Goal: Transaction & Acquisition: Purchase product/service

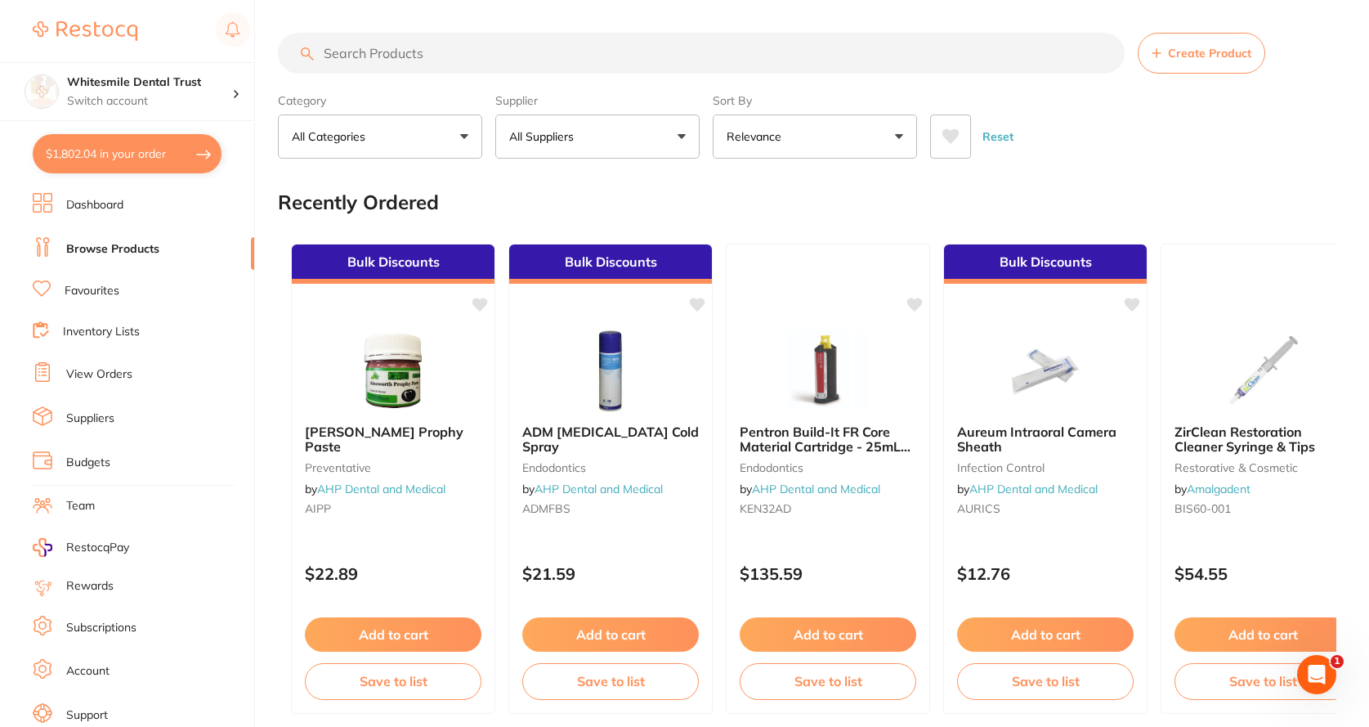
click at [412, 66] on input "search" at bounding box center [701, 53] width 847 height 41
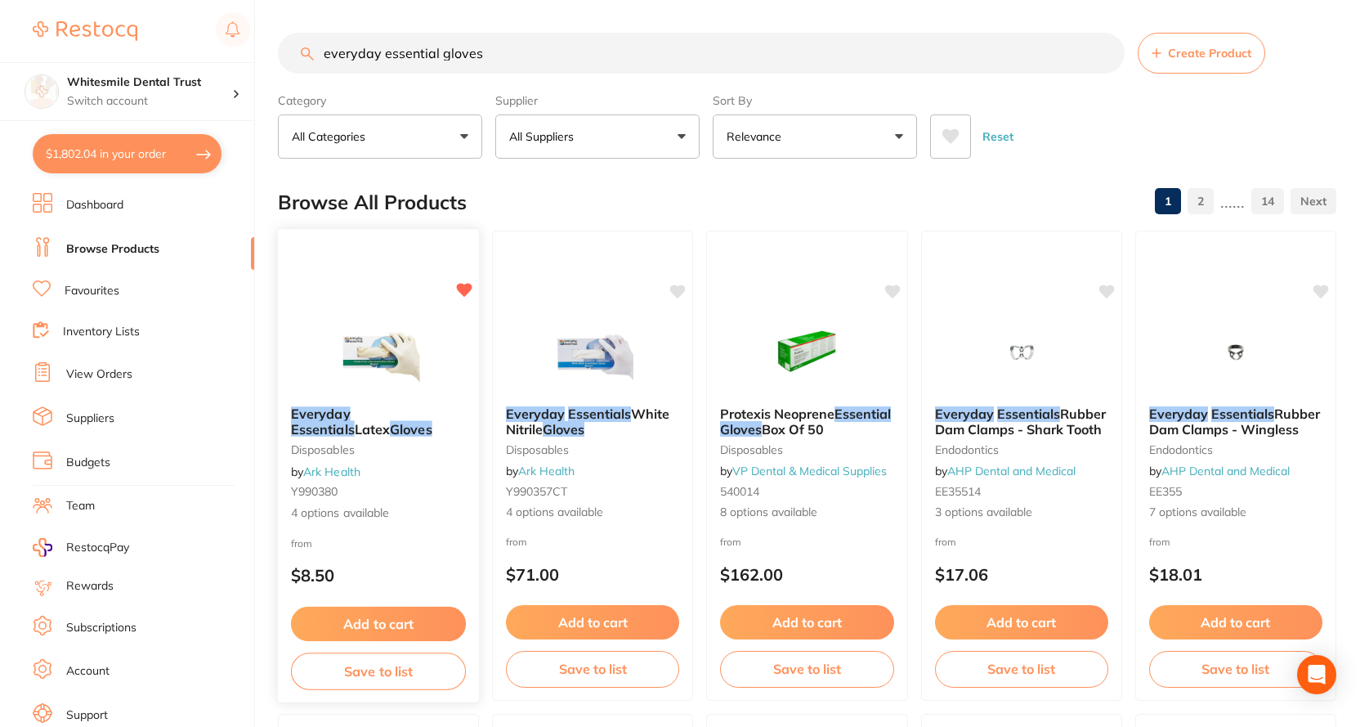
type input "everyday essential gloves"
click at [299, 505] on span "4 options available" at bounding box center [378, 512] width 175 height 16
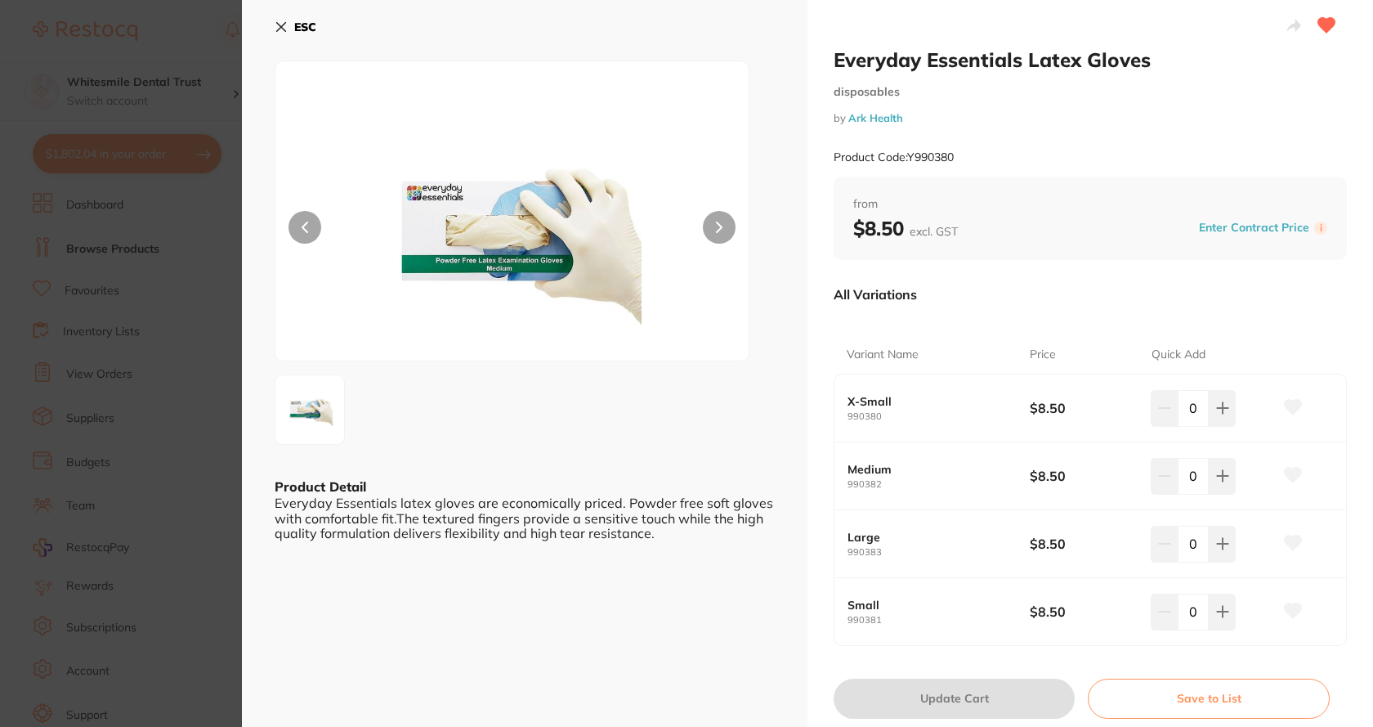
click at [1194, 612] on input "0" at bounding box center [1193, 611] width 31 height 36
type input "20"
click at [1000, 634] on div "Small 990381 $8.50 20" at bounding box center [1090, 611] width 512 height 67
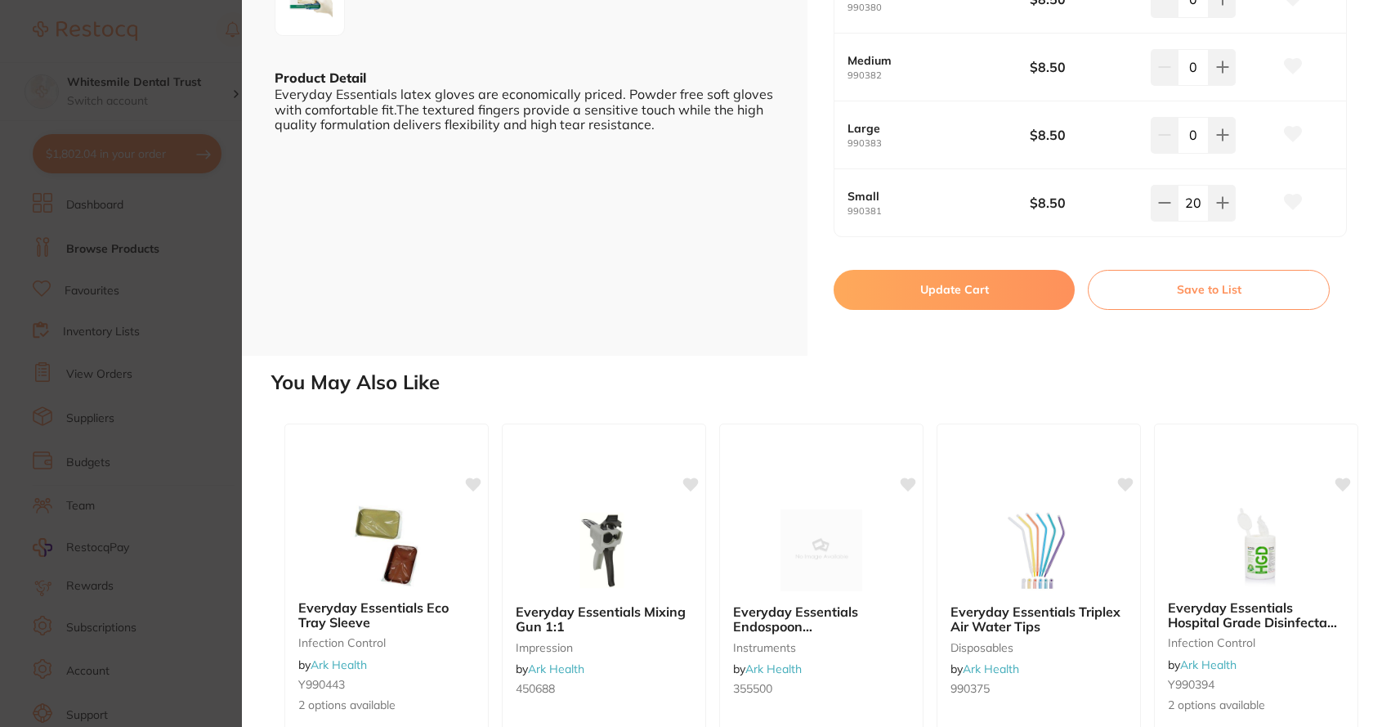
click at [971, 292] on button "Update Cart" at bounding box center [954, 289] width 241 height 39
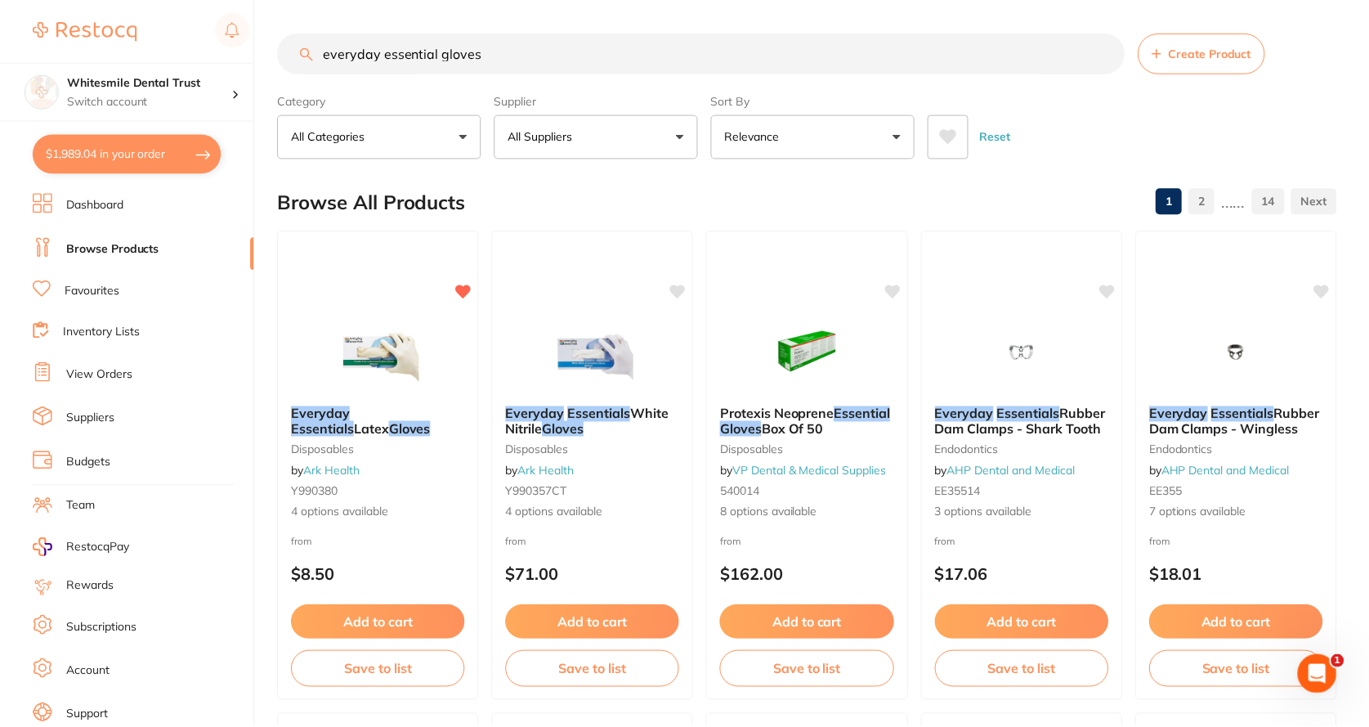
scroll to position [4, 0]
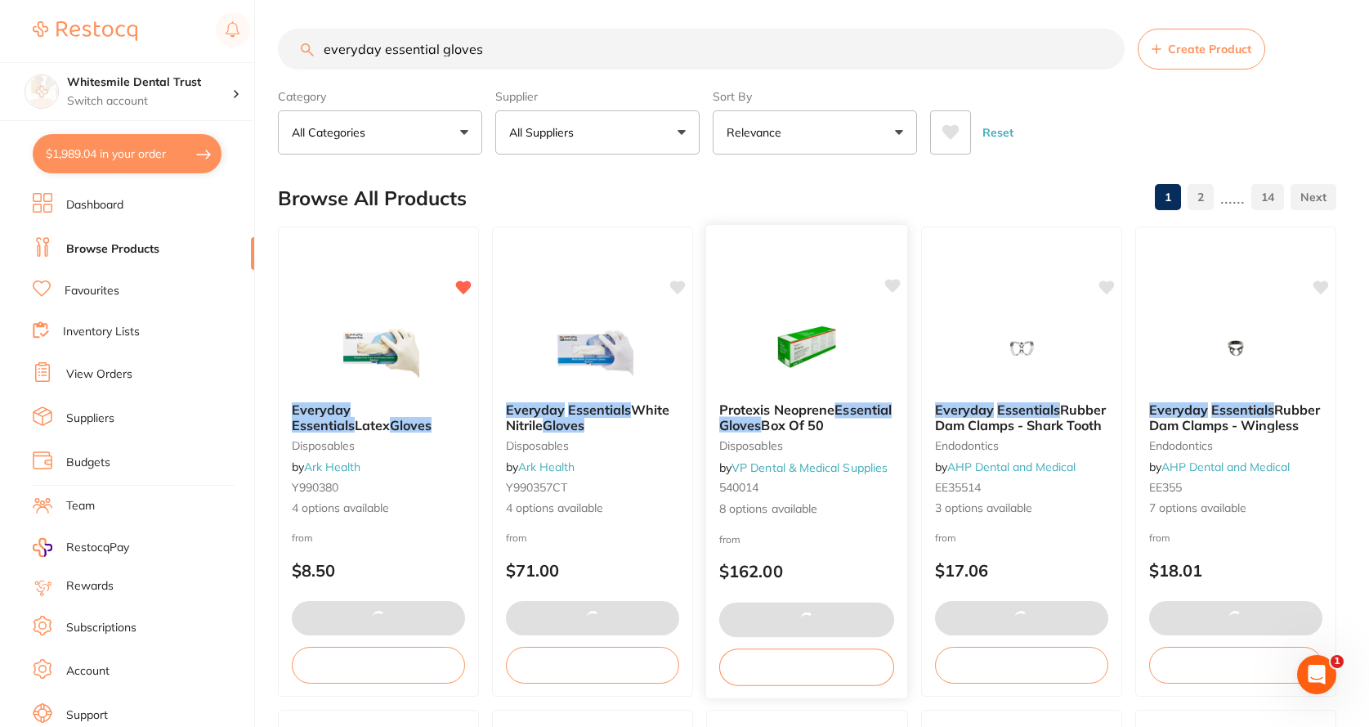
type input "1"
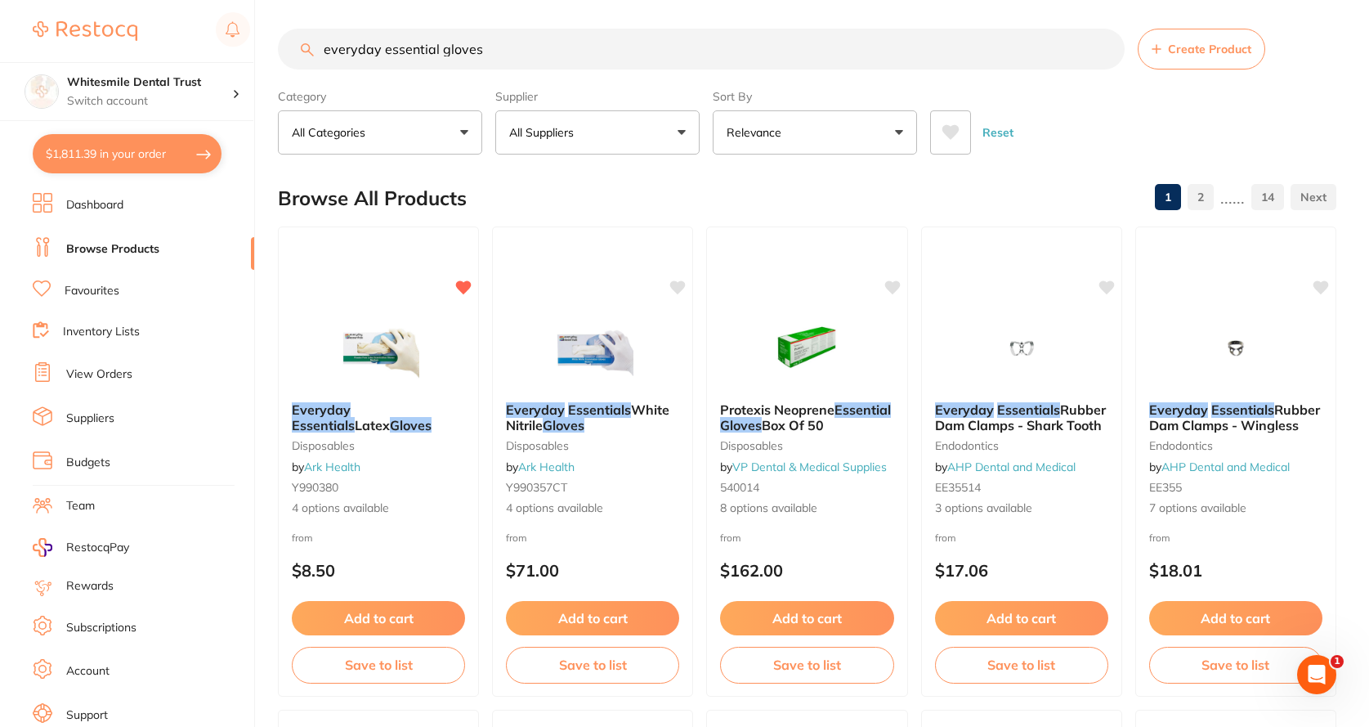
click at [159, 162] on button "$1,811.39 in your order" at bounding box center [127, 153] width 189 height 39
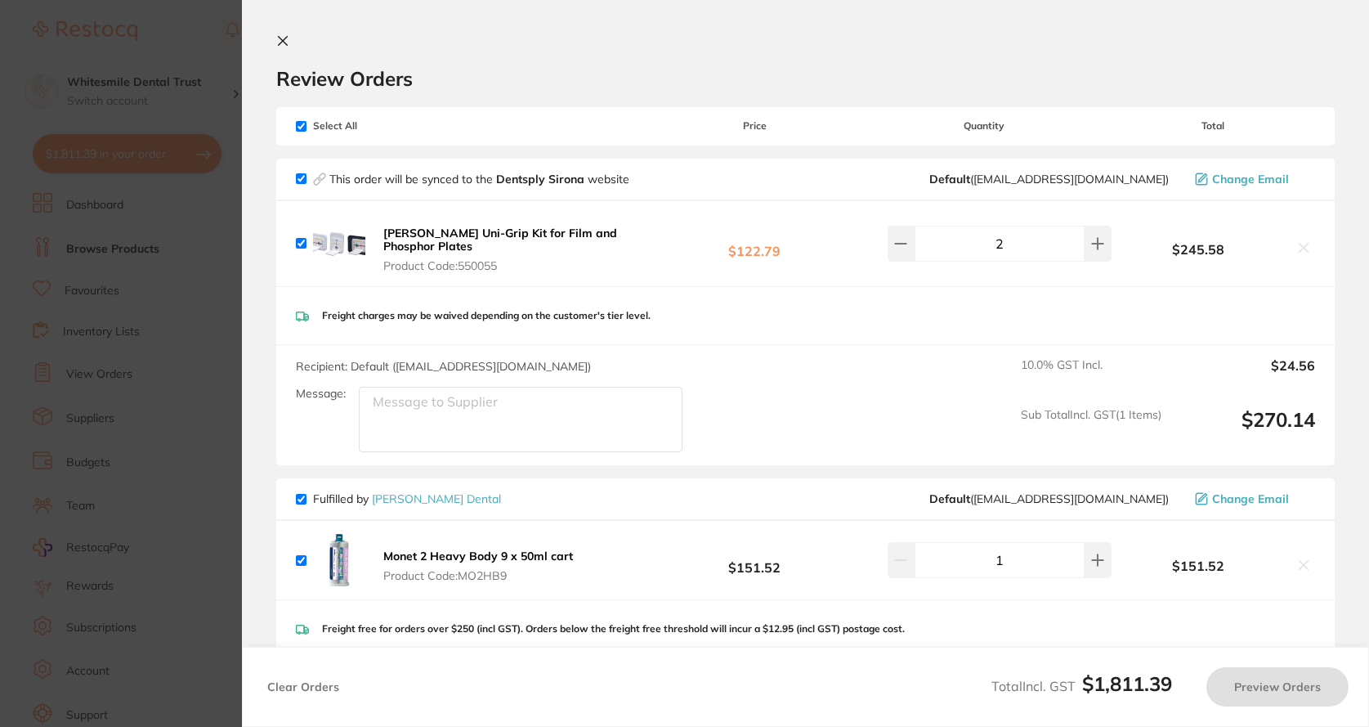
checkbox input "true"
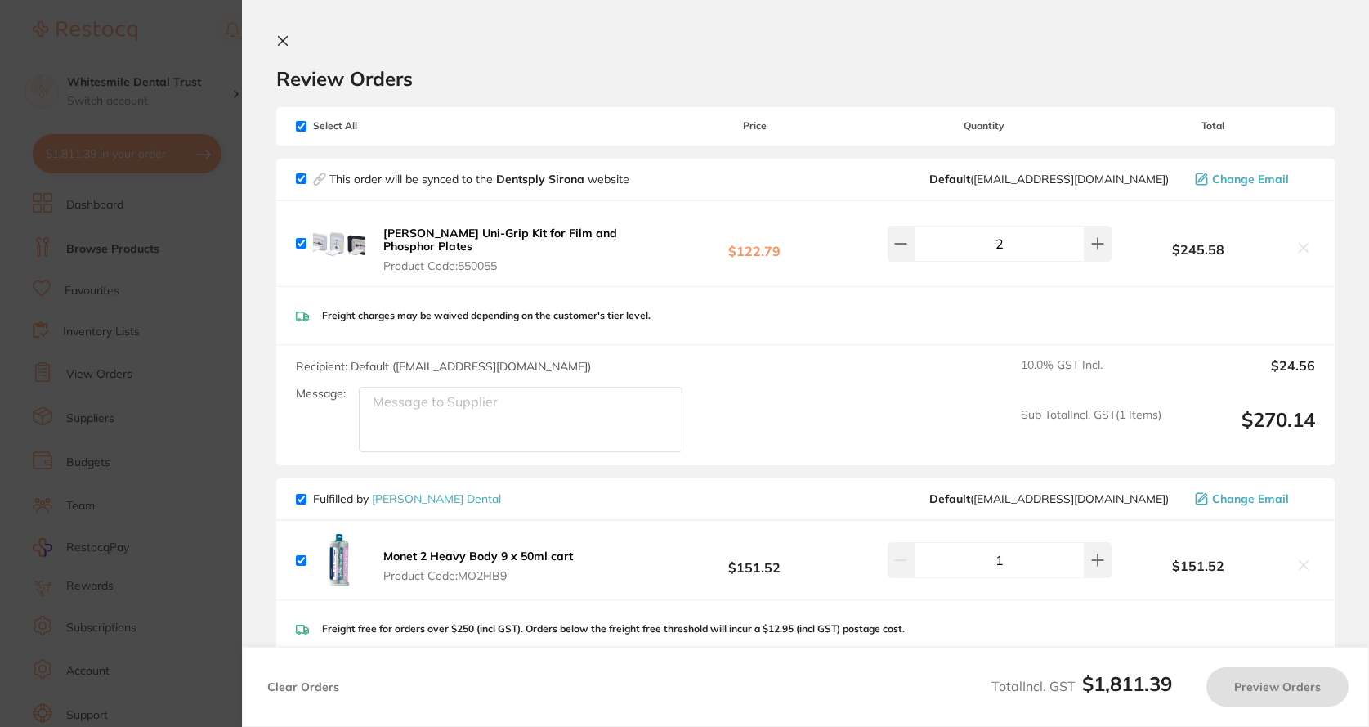
checkbox input "true"
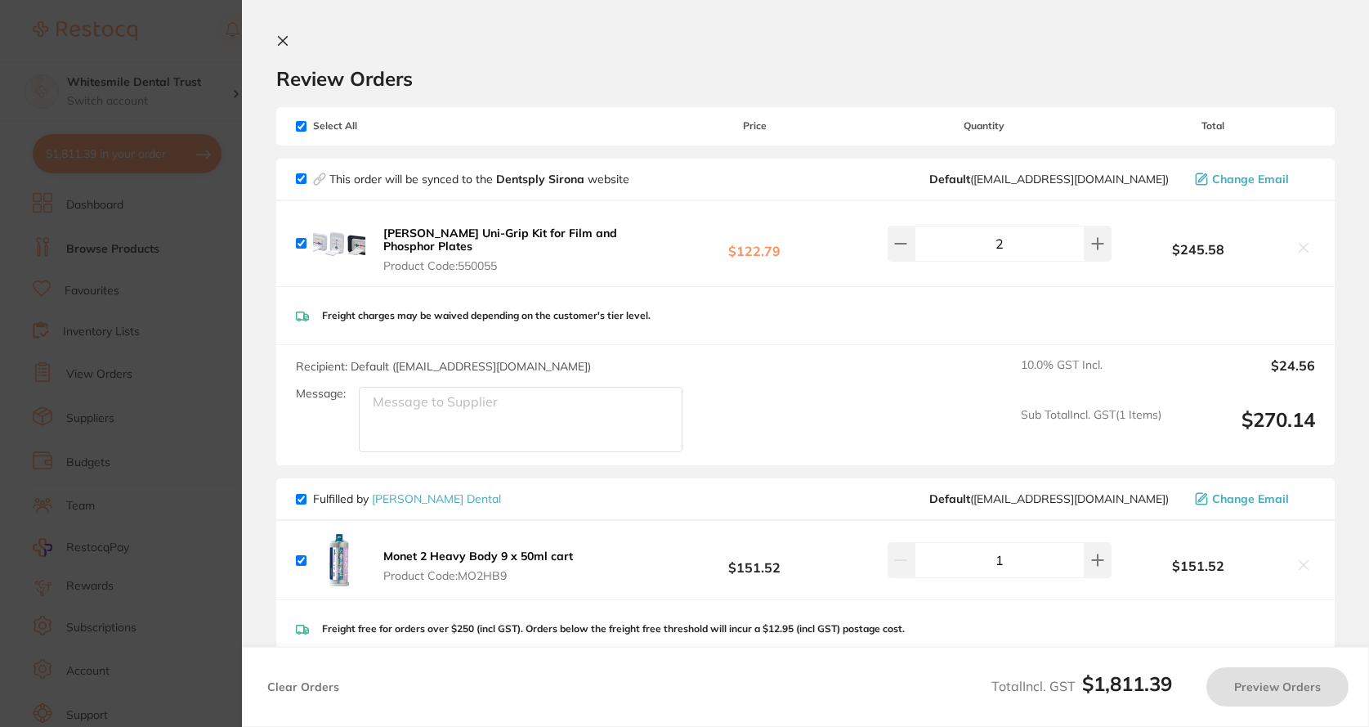
checkbox input "true"
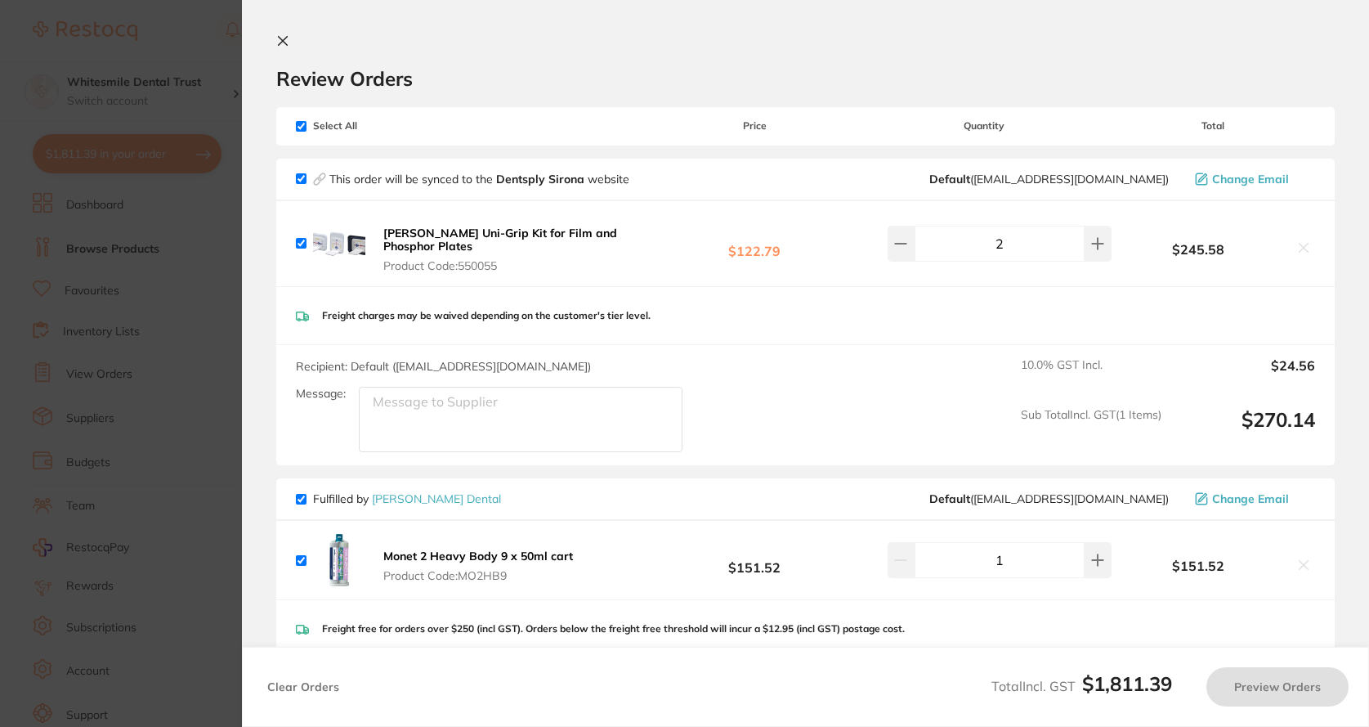
checkbox input "true"
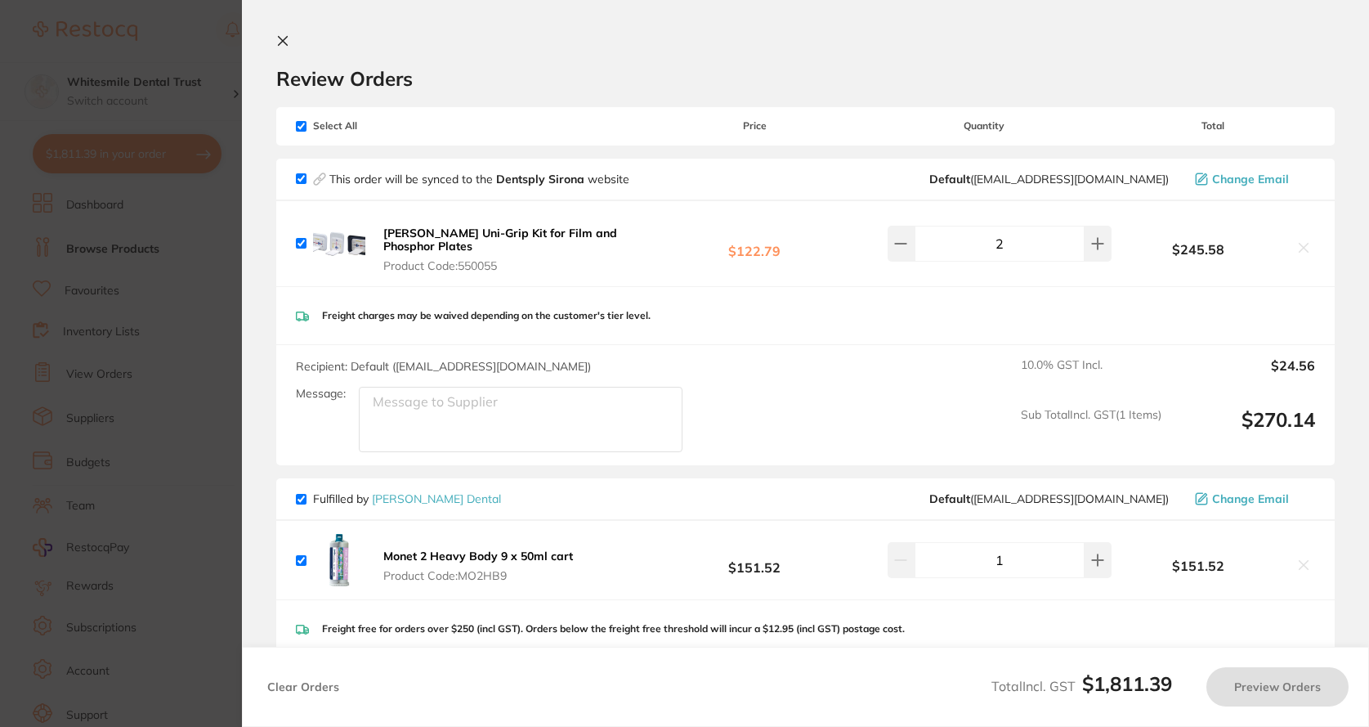
checkbox input "true"
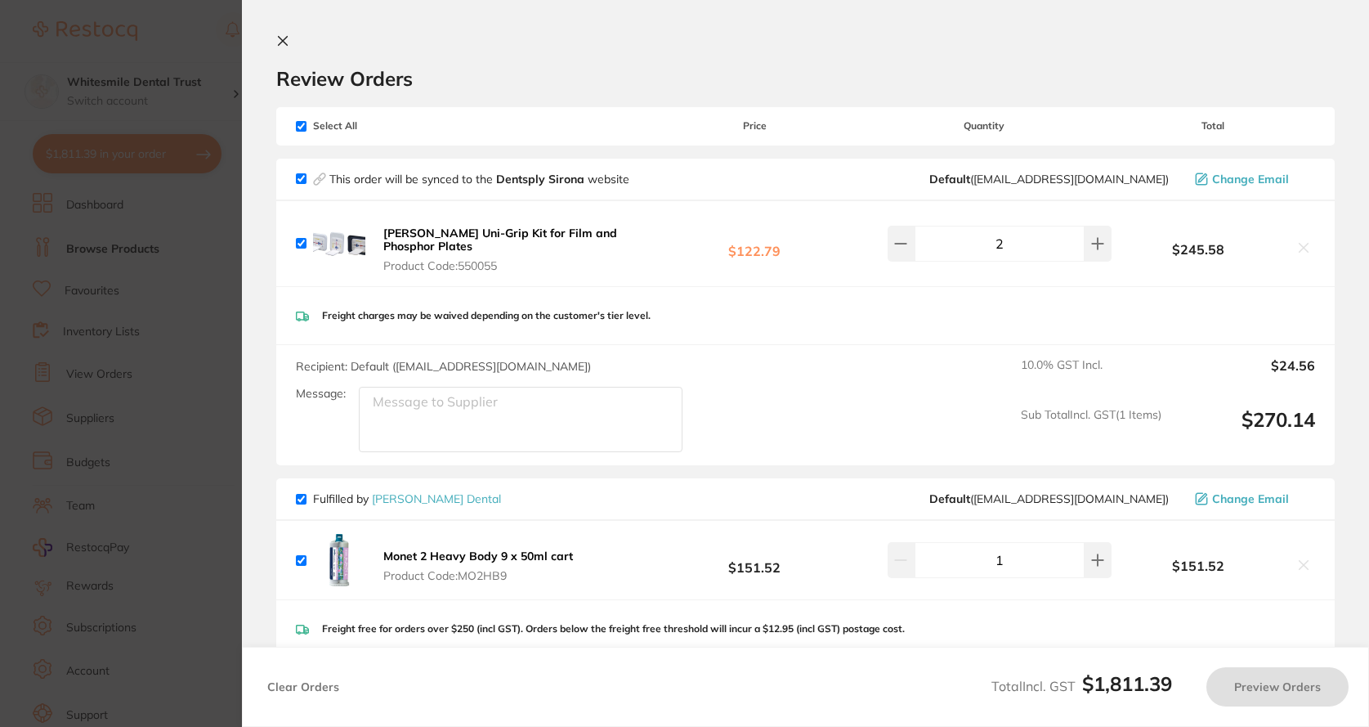
checkbox input "true"
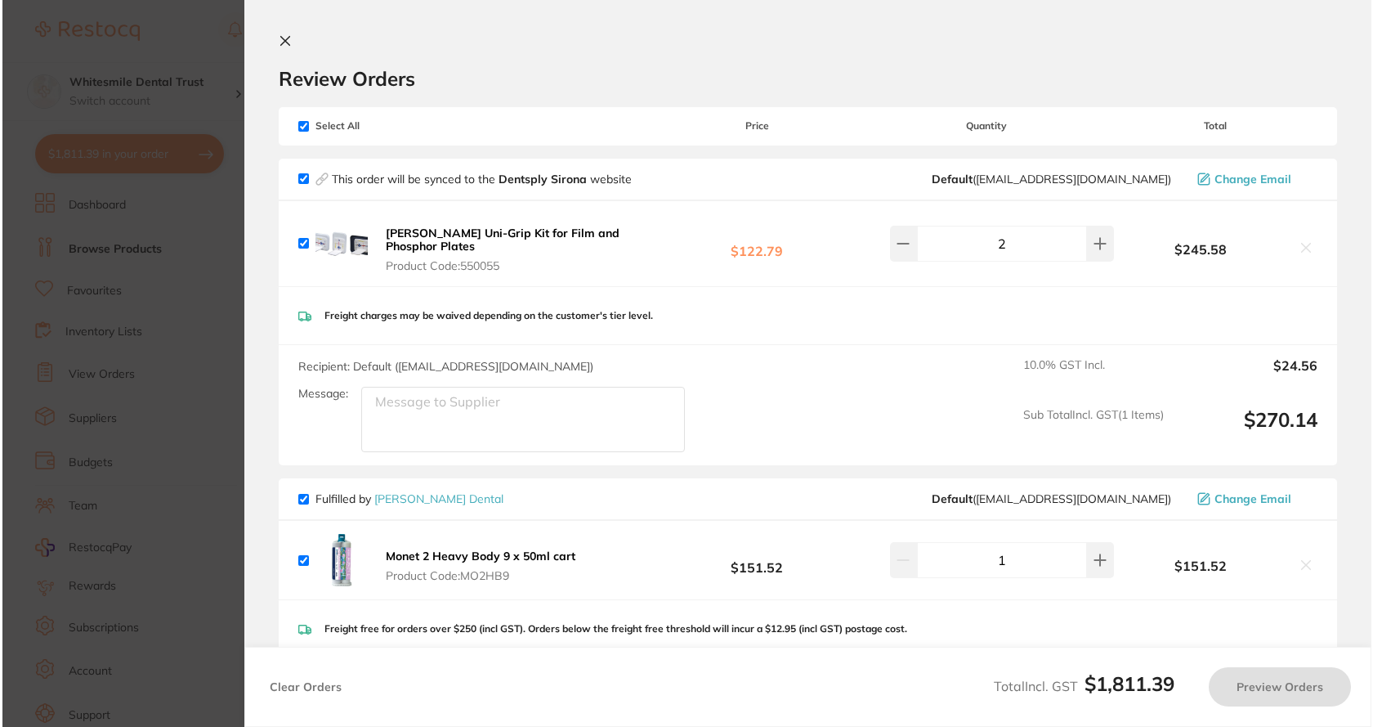
scroll to position [0, 0]
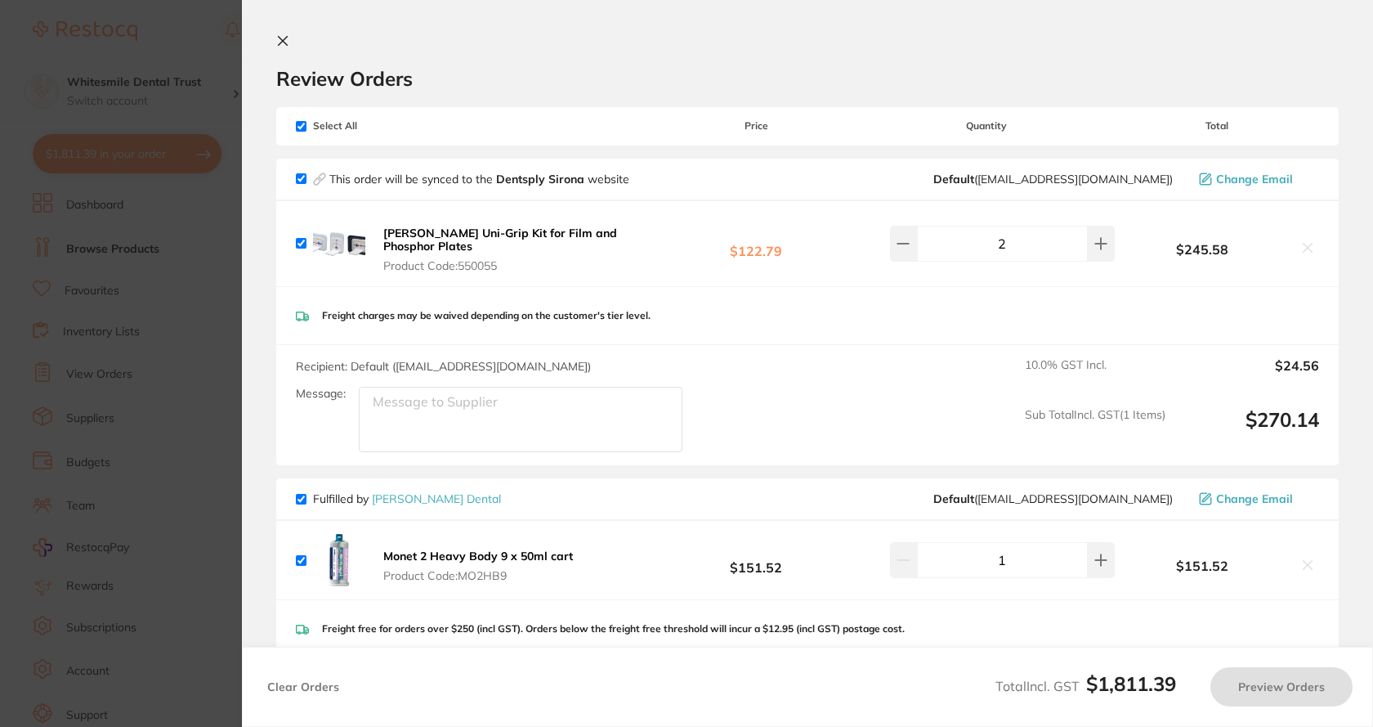
type input "21"
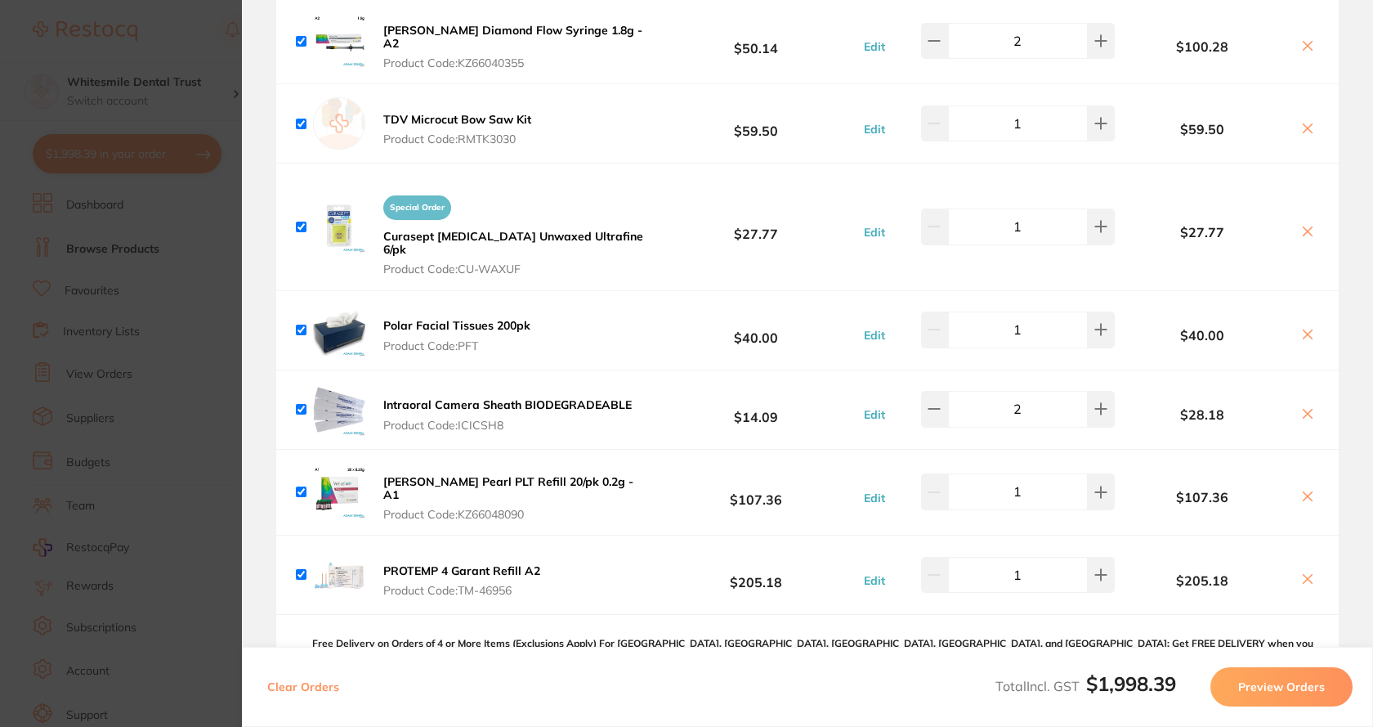
scroll to position [2533, 0]
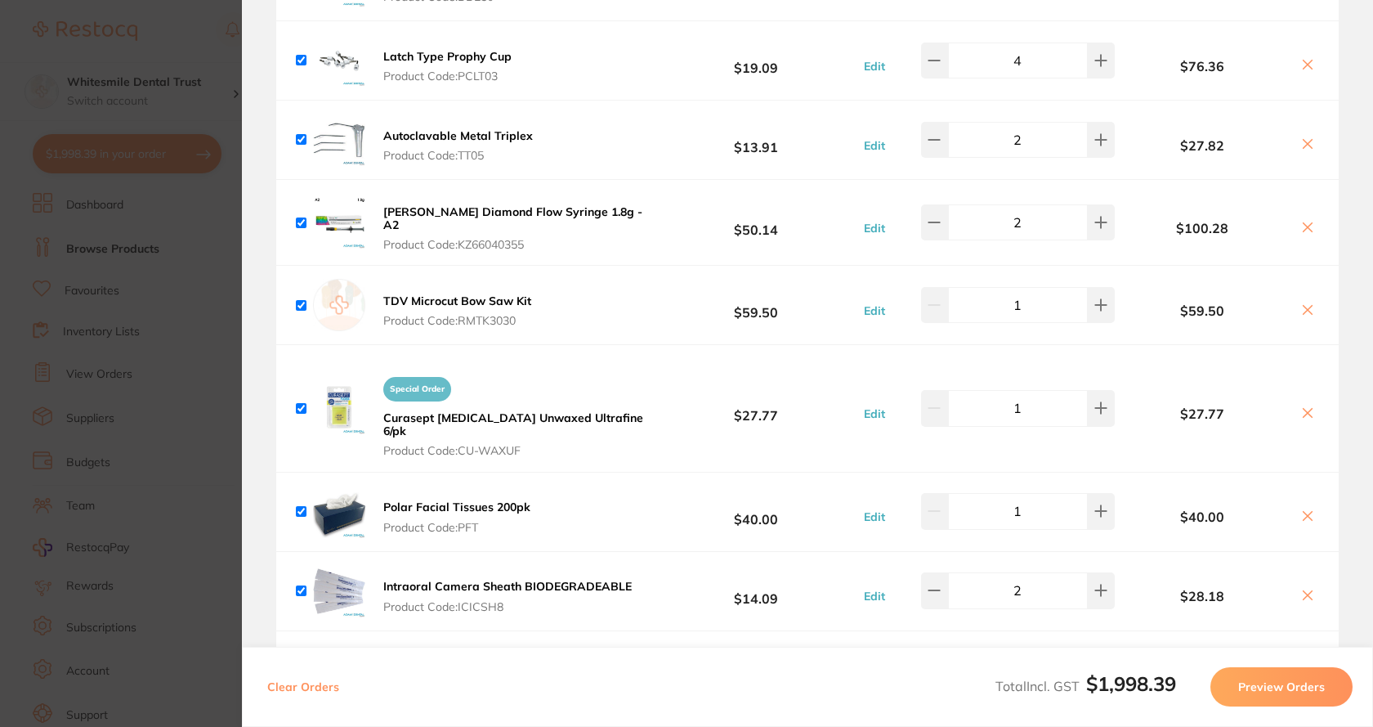
drag, startPoint x: 186, startPoint y: 281, endPoint x: 192, endPoint y: 274, distance: 9.8
click at [187, 280] on section "Update RRP Set your pre negotiated price for this item. Item Agreed RRP (excl. …" at bounding box center [686, 363] width 1373 height 727
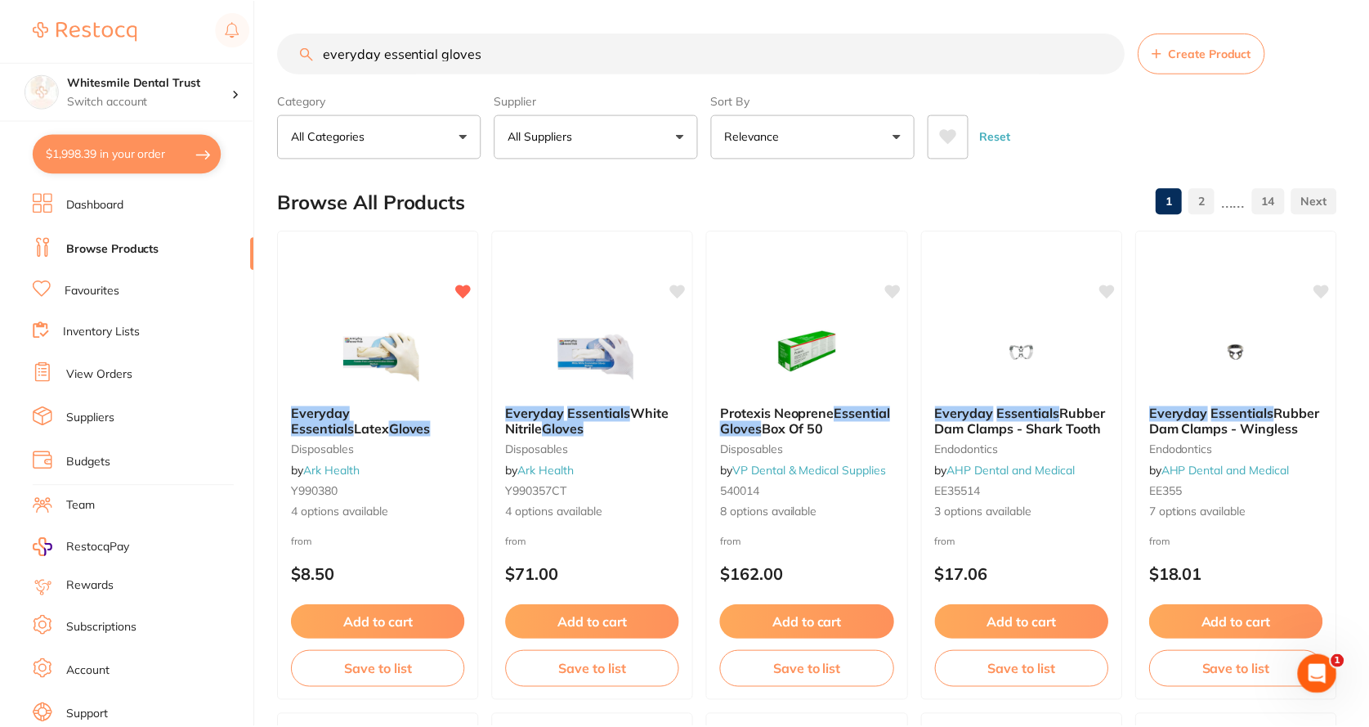
scroll to position [4, 0]
